Goal: Task Accomplishment & Management: Manage account settings

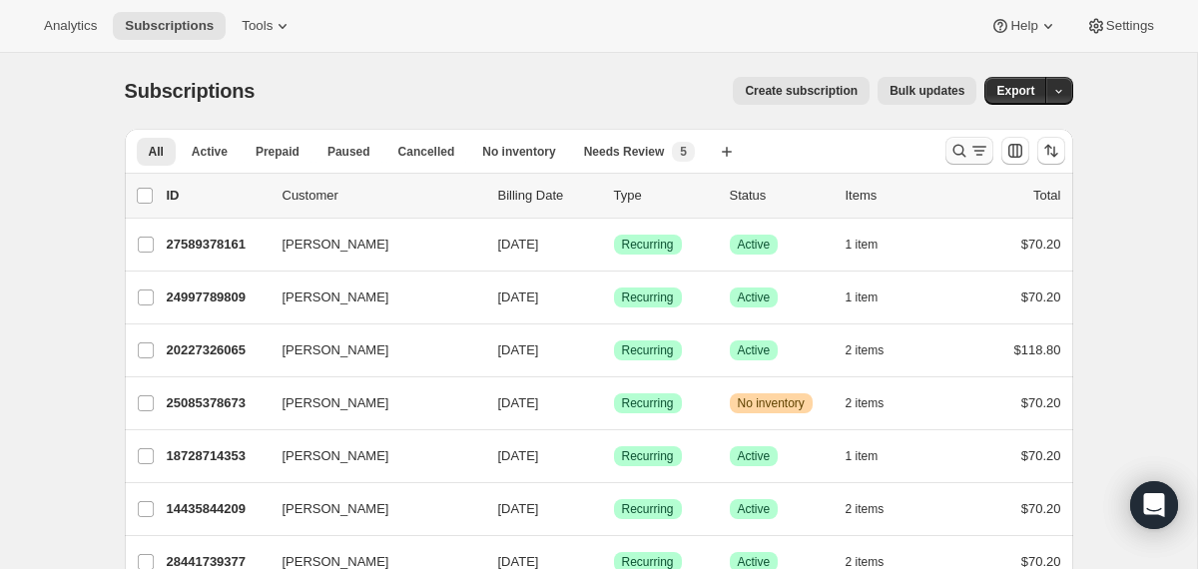
click at [960, 147] on icon "Search and filter results" at bounding box center [960, 151] width 20 height 20
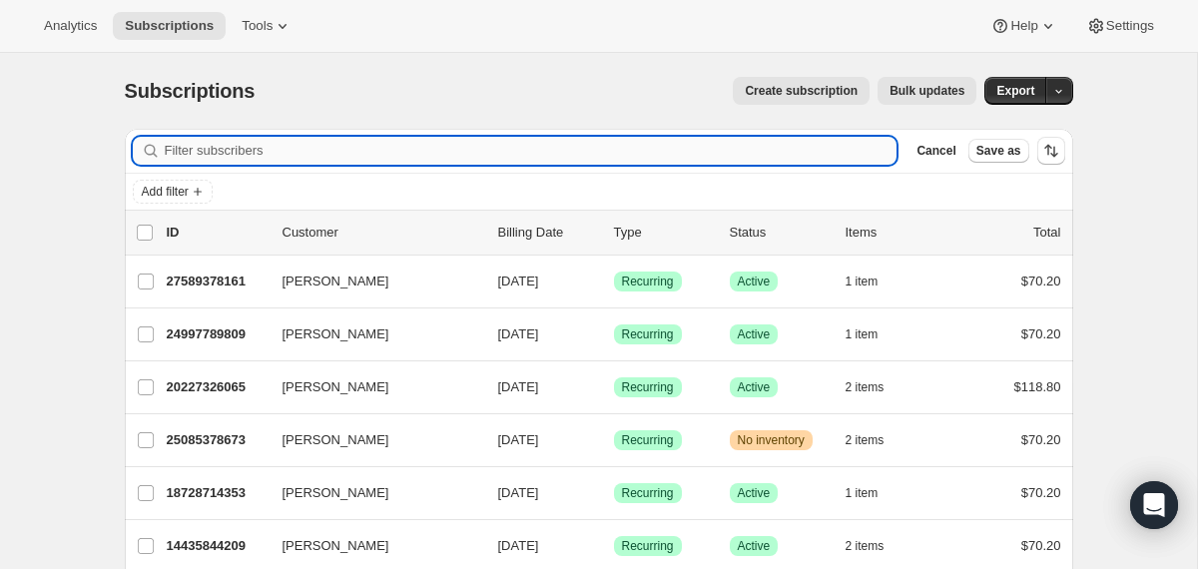
click at [692, 148] on input "Filter subscribers" at bounding box center [531, 151] width 733 height 28
paste input "[EMAIL_ADDRESS][PERSON_NAME][DOMAIN_NAME]"
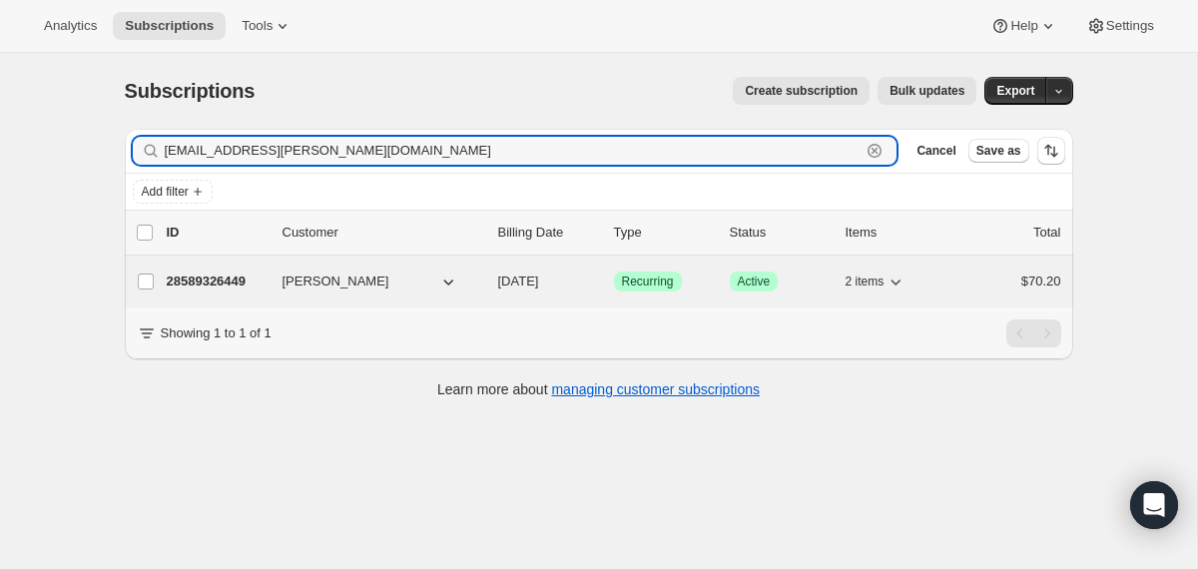
type input "[EMAIL_ADDRESS][PERSON_NAME][DOMAIN_NAME]"
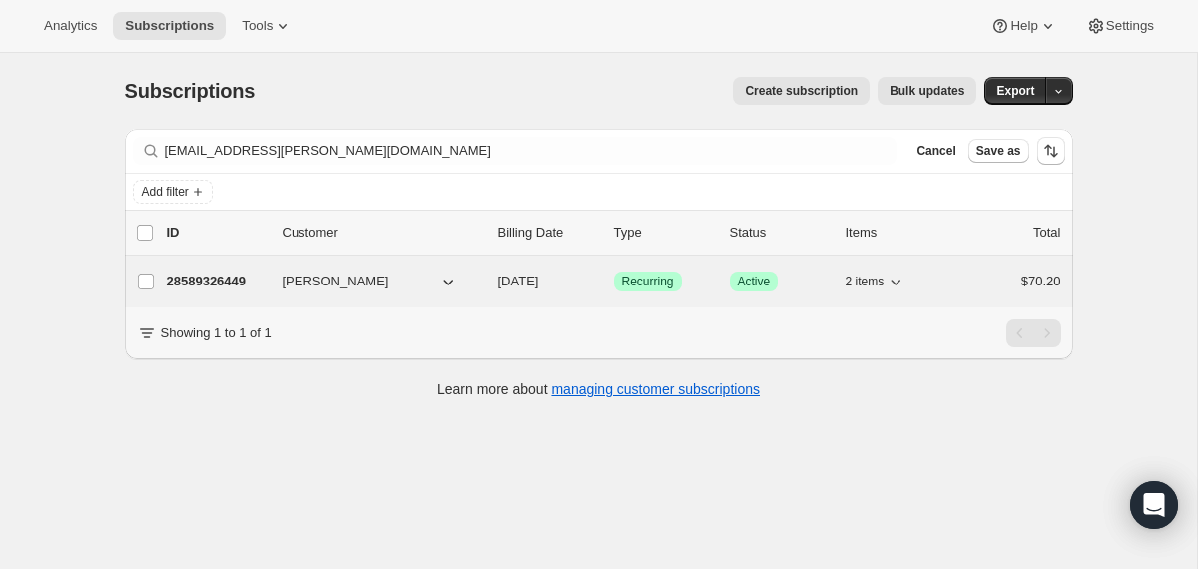
click at [487, 274] on div "28589326449 [PERSON_NAME] [DATE] Success Recurring Success Active 2 items $70.20" at bounding box center [614, 282] width 895 height 28
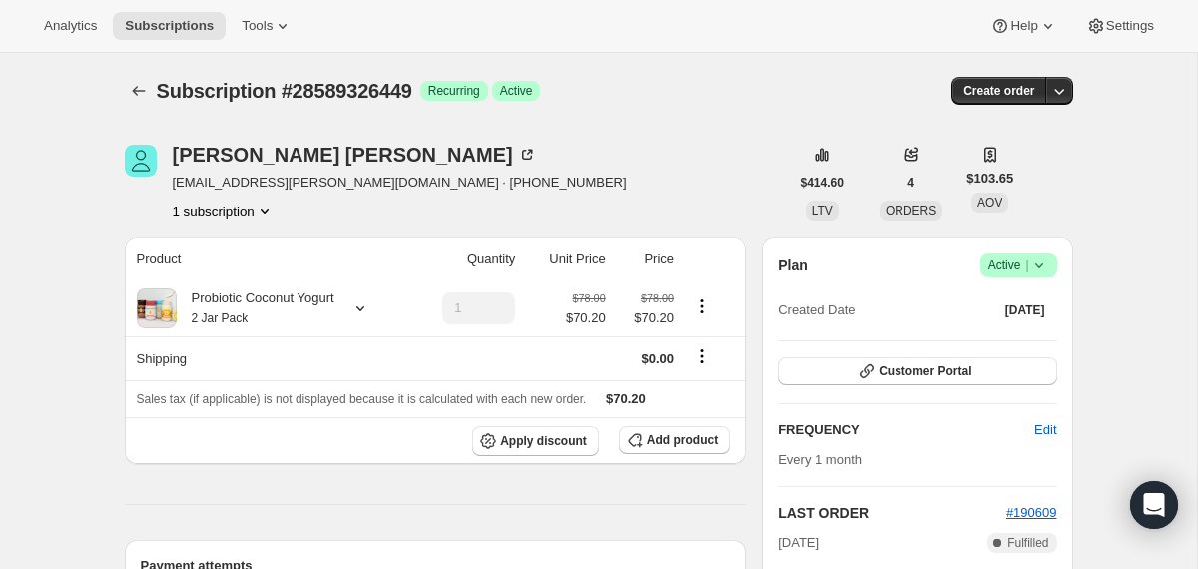
click at [1039, 268] on icon at bounding box center [1040, 265] width 20 height 20
click at [1007, 346] on span "Cancel subscription" at bounding box center [1011, 339] width 113 height 20
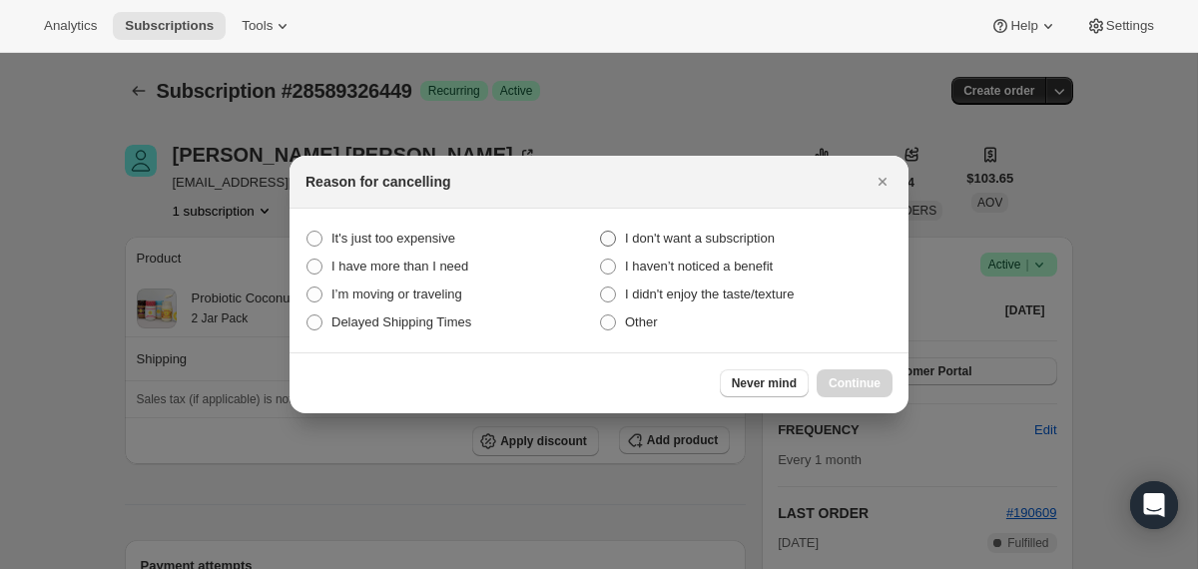
click at [761, 239] on span "I don't want a subscription" at bounding box center [700, 238] width 150 height 15
click at [601, 232] on subscription "I don't want a subscription" at bounding box center [600, 231] width 1 height 1
radio subscription "true"
click at [834, 380] on span "Continue" at bounding box center [855, 383] width 52 height 16
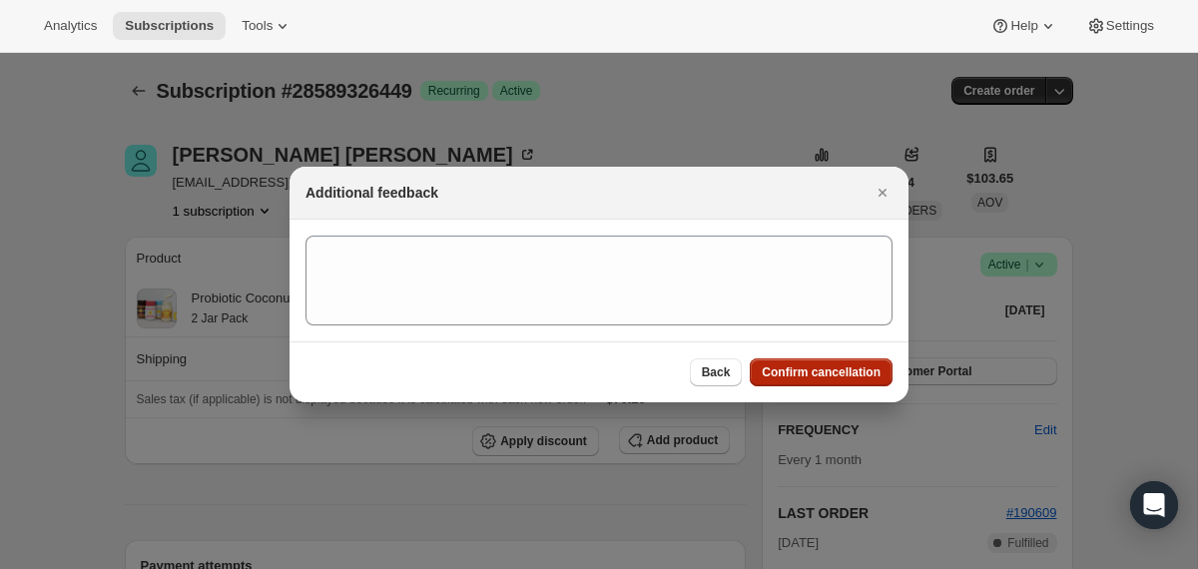
click at [834, 380] on button "Confirm cancellation" at bounding box center [821, 372] width 143 height 28
